Goal: Task Accomplishment & Management: Use online tool/utility

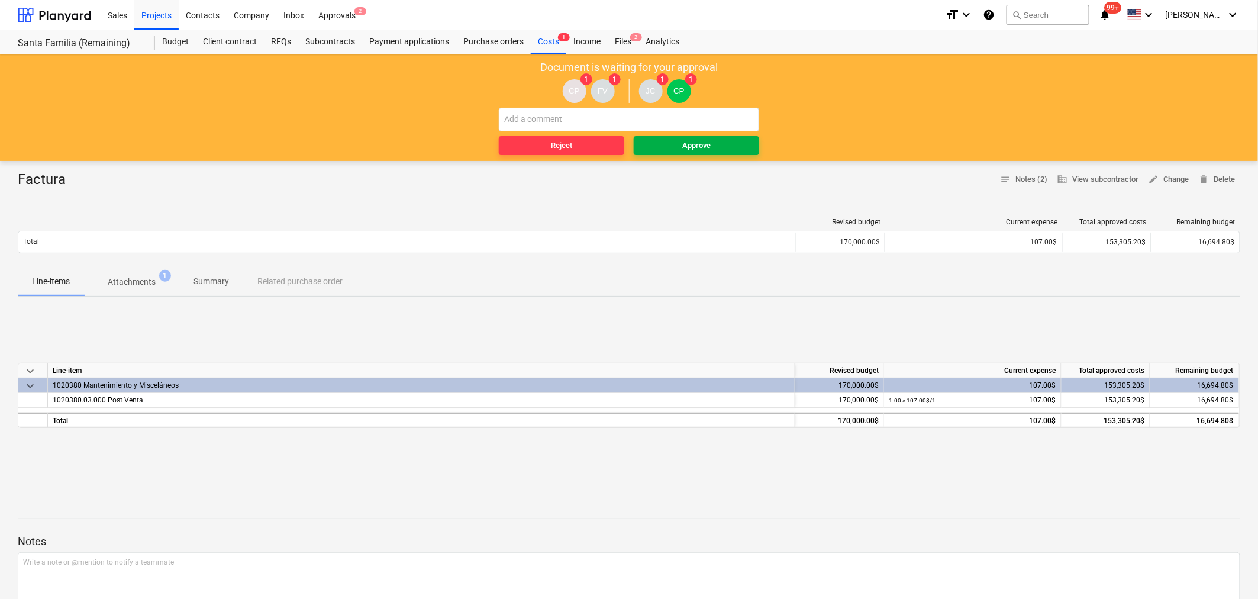
click at [675, 140] on span "Approve" at bounding box center [697, 146] width 116 height 14
click at [690, 149] on div "Approve" at bounding box center [696, 146] width 28 height 14
